Goal: Find specific page/section: Find specific page/section

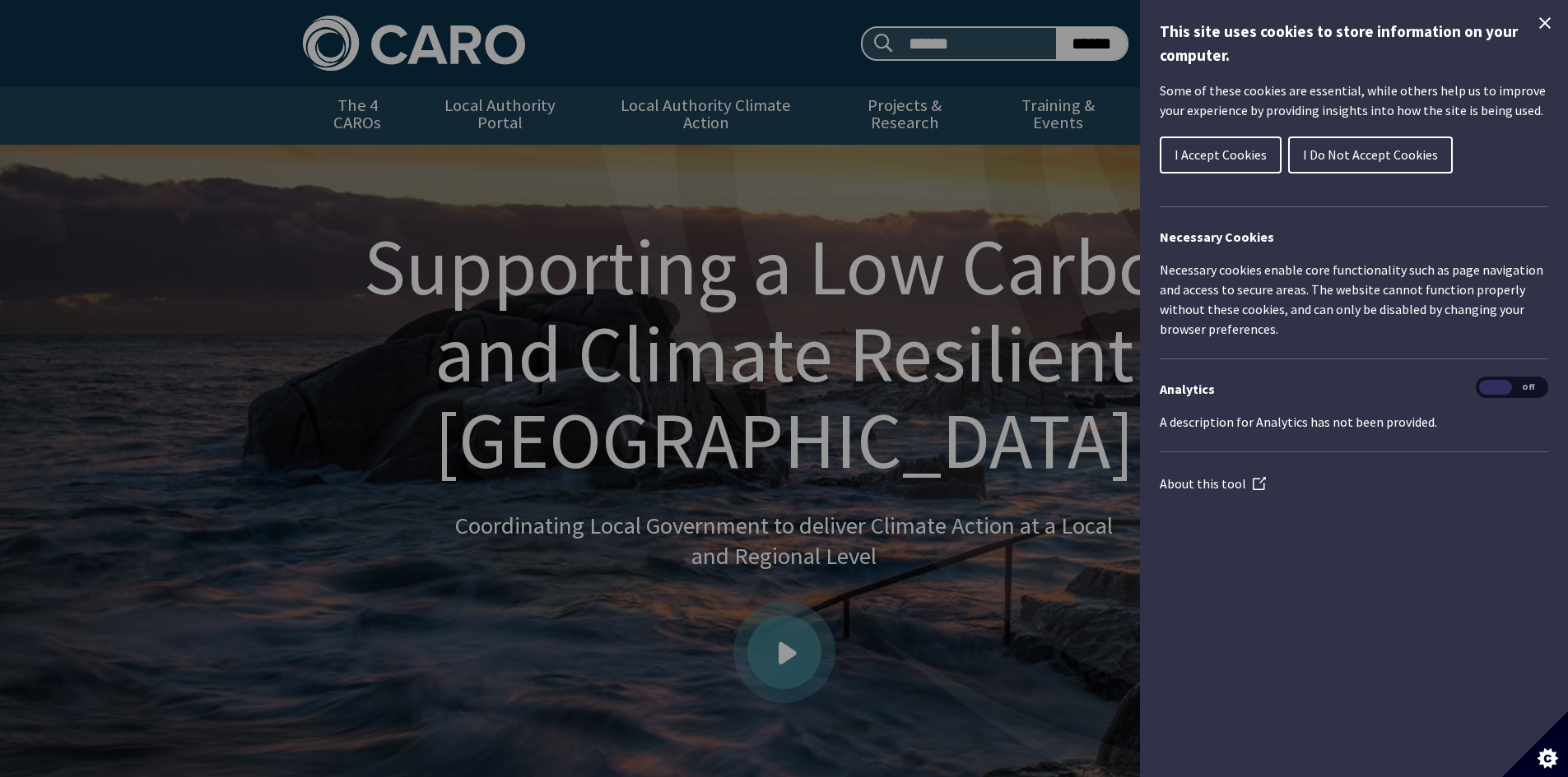
click at [1339, 155] on span "I Do Not Accept Cookies" at bounding box center [1369, 154] width 135 height 16
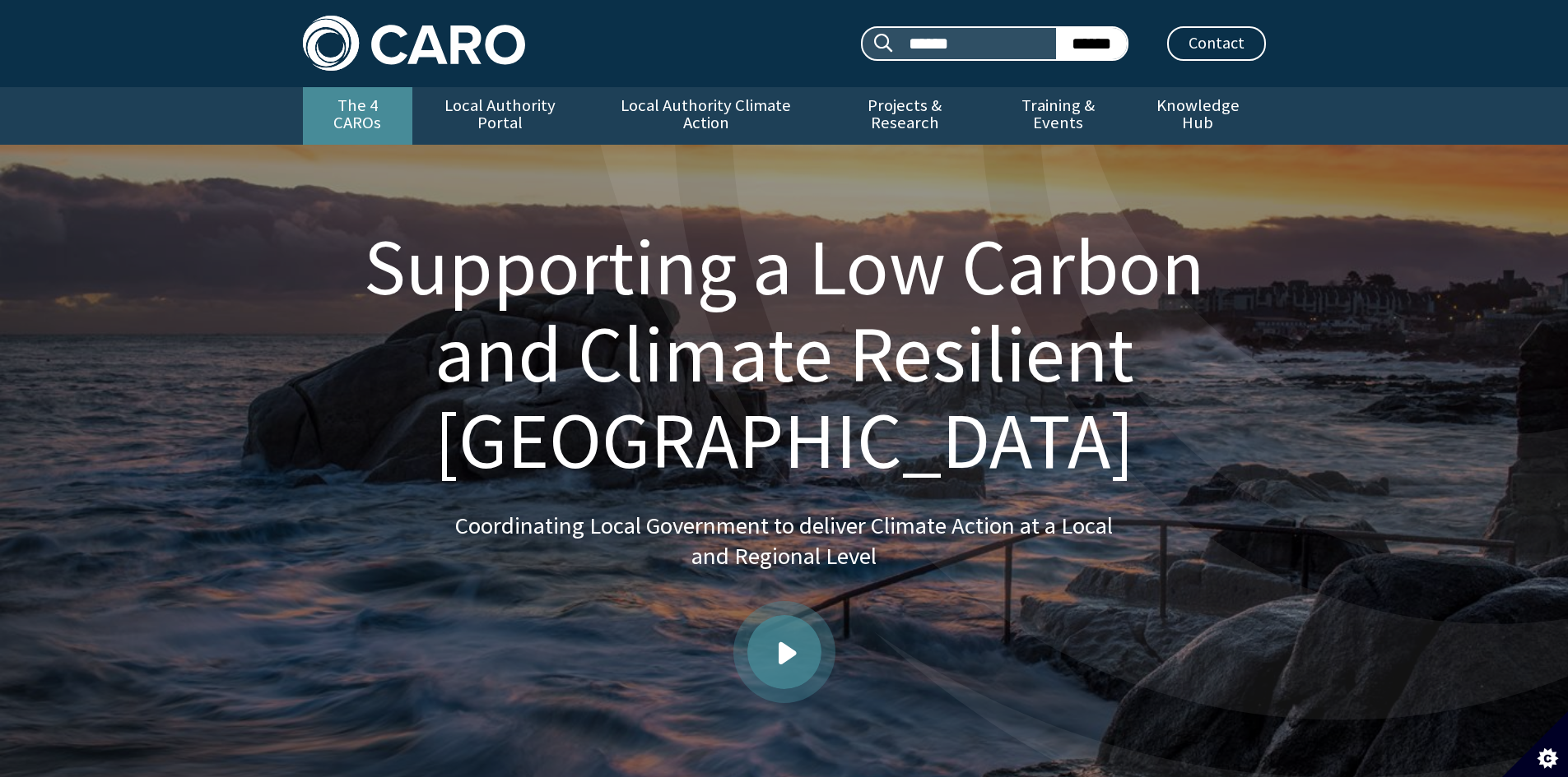
click at [367, 103] on link "The 4 CAROs" at bounding box center [357, 115] width 110 height 57
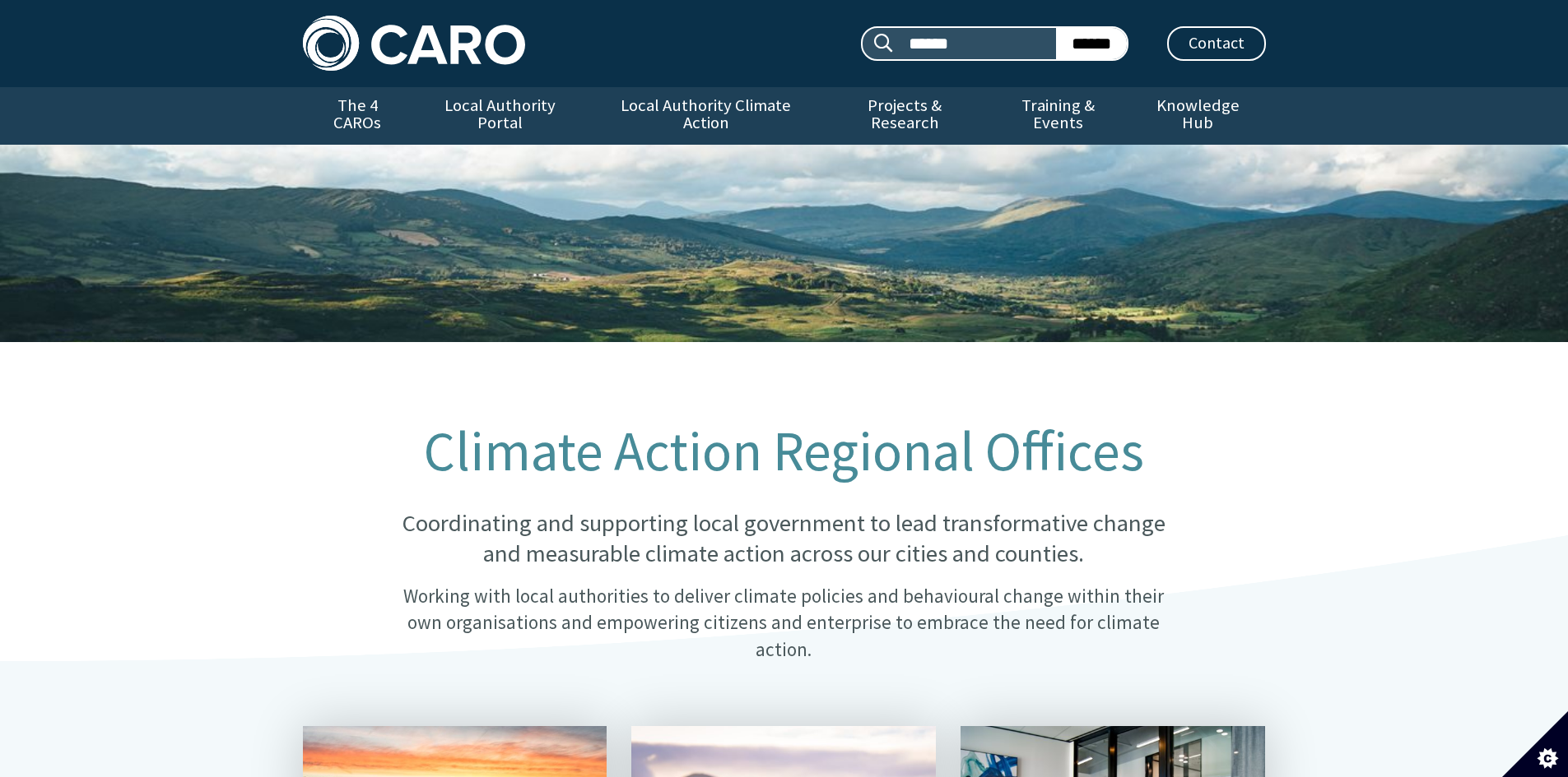
click at [1133, 432] on h1 "Climate Action Regional Offices" at bounding box center [783, 451] width 799 height 61
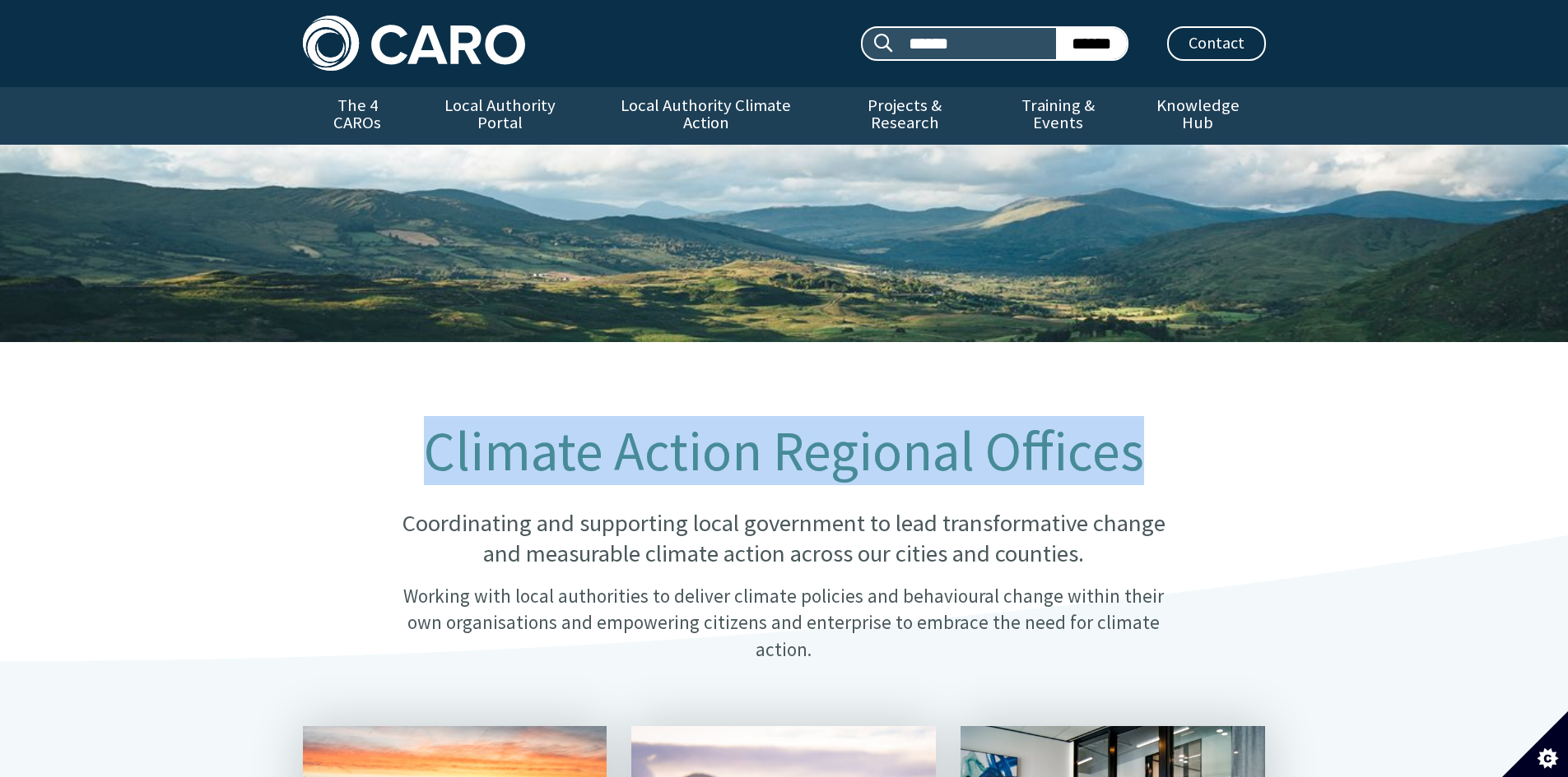
drag, startPoint x: 1140, startPoint y: 427, endPoint x: 507, endPoint y: 390, distance: 634.1
copy h1 "Climate Action Regional Offices"
